Goal: Check status: Check status

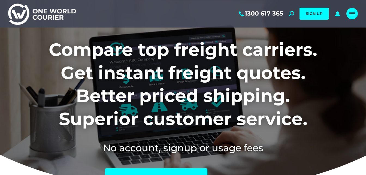
click at [350, 12] on span "Mobile menu icon" at bounding box center [352, 12] width 6 height 1
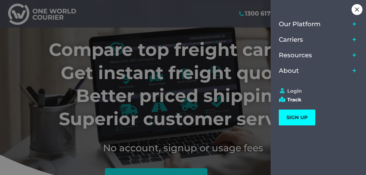
click at [289, 88] on link "Login" at bounding box center [315, 91] width 74 height 6
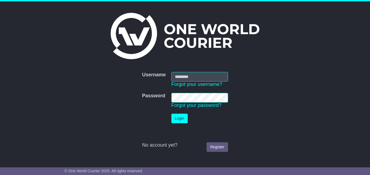
type input "**********"
click at [180, 116] on button "Login" at bounding box center [179, 119] width 16 height 10
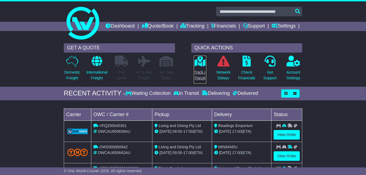
click at [199, 66] on icon at bounding box center [200, 61] width 12 height 11
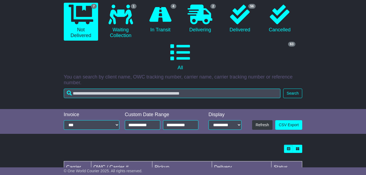
scroll to position [54, 0]
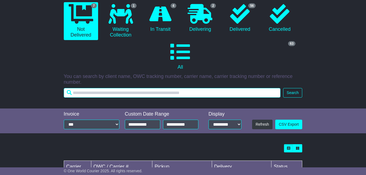
click at [120, 97] on input "text" at bounding box center [172, 93] width 216 height 10
type input "**********"
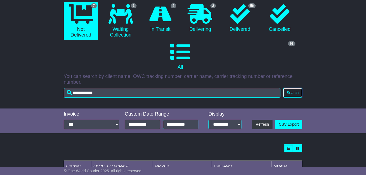
click at [287, 97] on button "Search" at bounding box center [292, 93] width 19 height 10
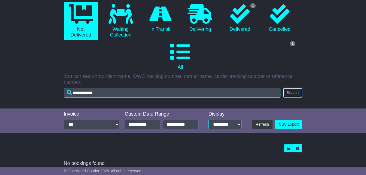
scroll to position [69, 0]
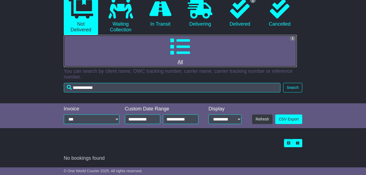
click at [184, 46] on icon at bounding box center [180, 47] width 20 height 20
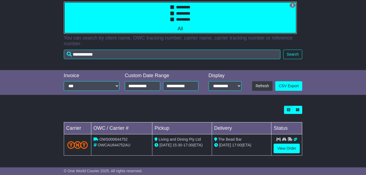
scroll to position [102, 0]
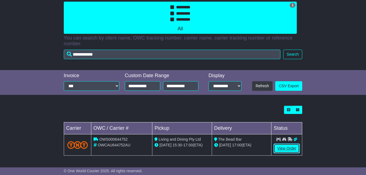
click at [290, 147] on link "View Order" at bounding box center [286, 148] width 26 height 10
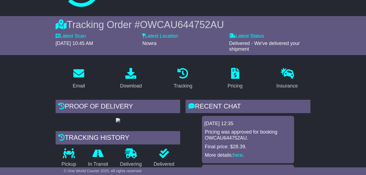
scroll to position [136, 0]
